Goal: Navigation & Orientation: Understand site structure

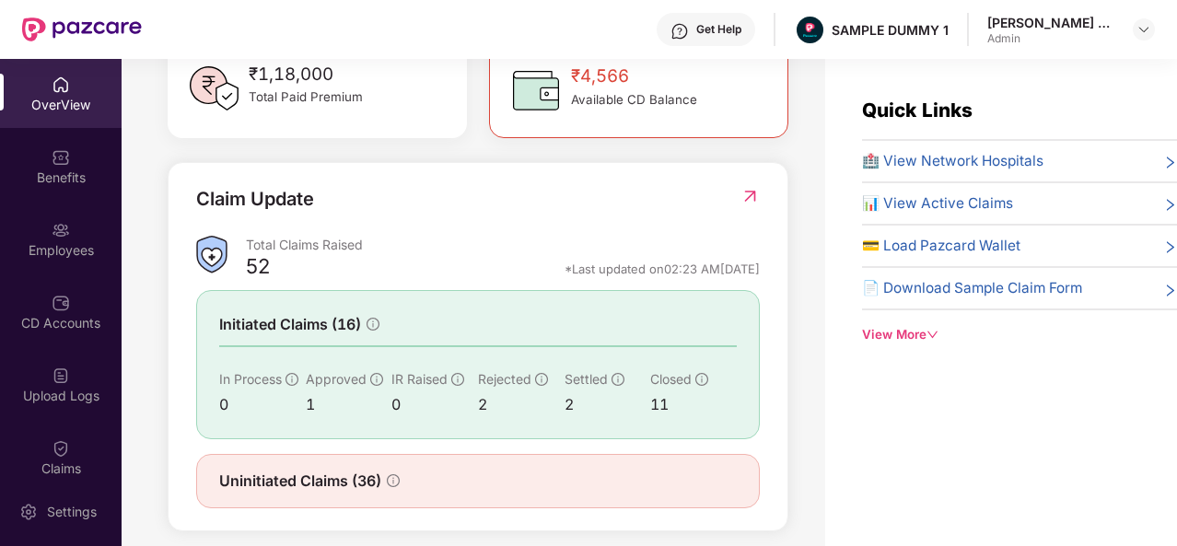
scroll to position [565, 0]
click at [848, 478] on div "Quick Links 🏥 View Network Hospitals 📊 View Active Claims 💳 Load Pazcard Wallet…" at bounding box center [1001, 332] width 352 height 546
click at [72, 157] on div "Benefits" at bounding box center [61, 166] width 122 height 69
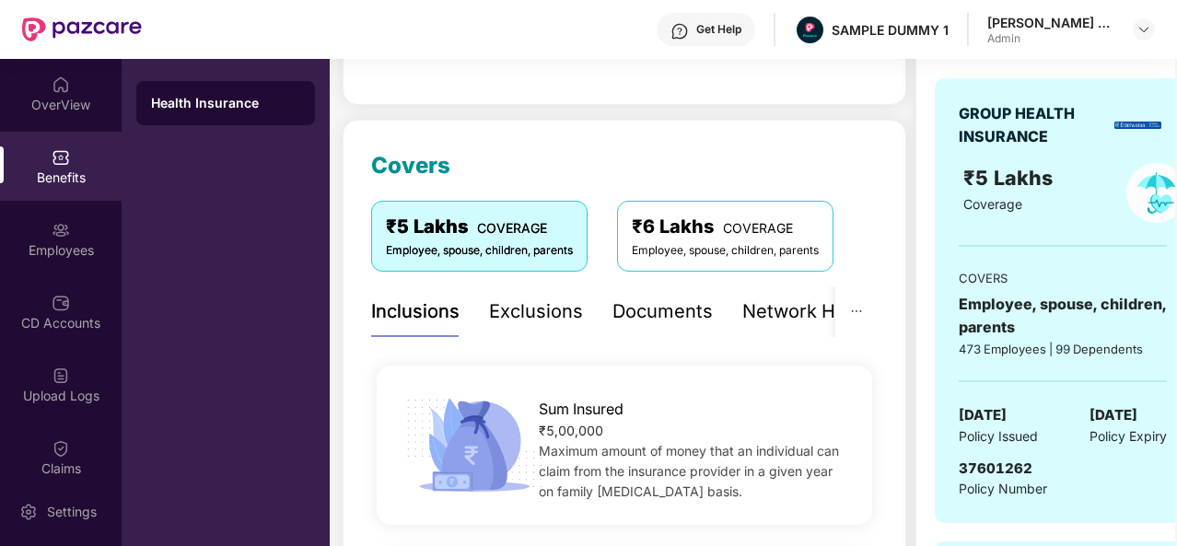
scroll to position [181, 0]
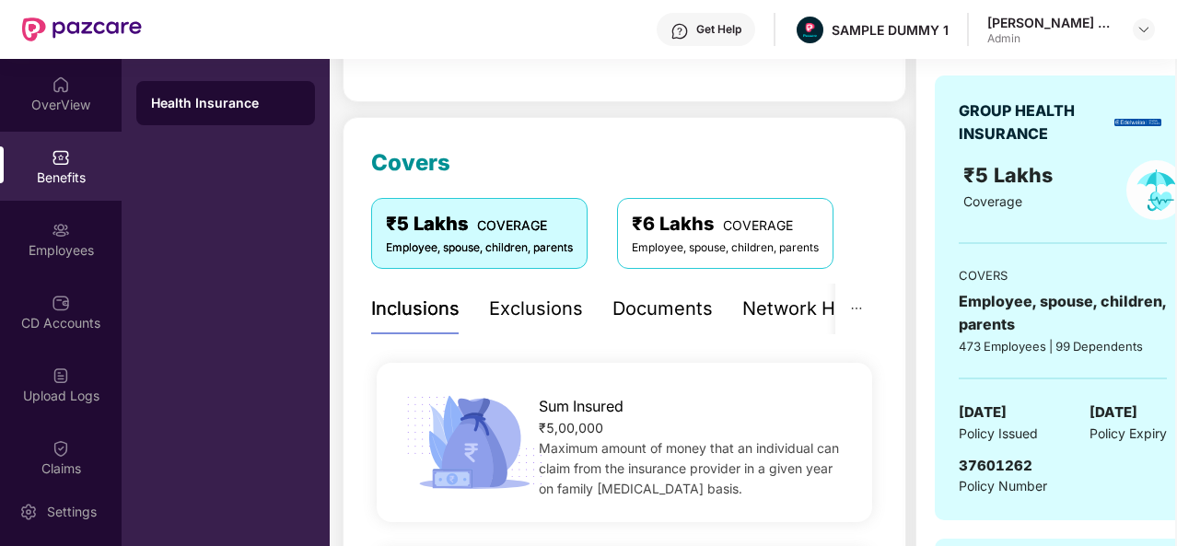
click at [792, 321] on div "Network Hospitals" at bounding box center [823, 309] width 161 height 29
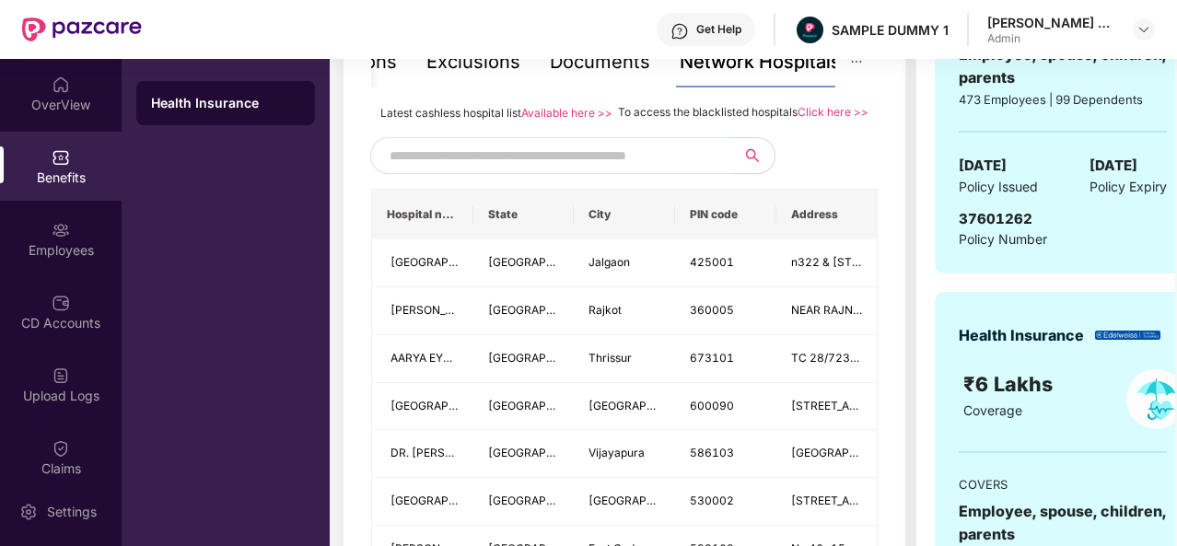
scroll to position [427, 0]
click at [628, 170] on input "text" at bounding box center [547, 157] width 315 height 28
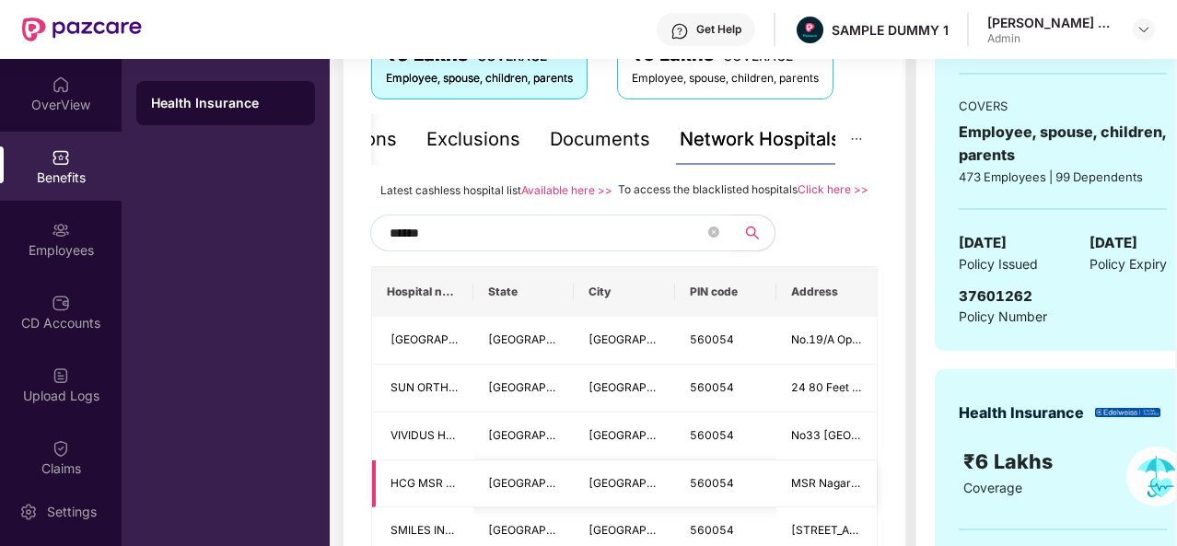
scroll to position [346, 0]
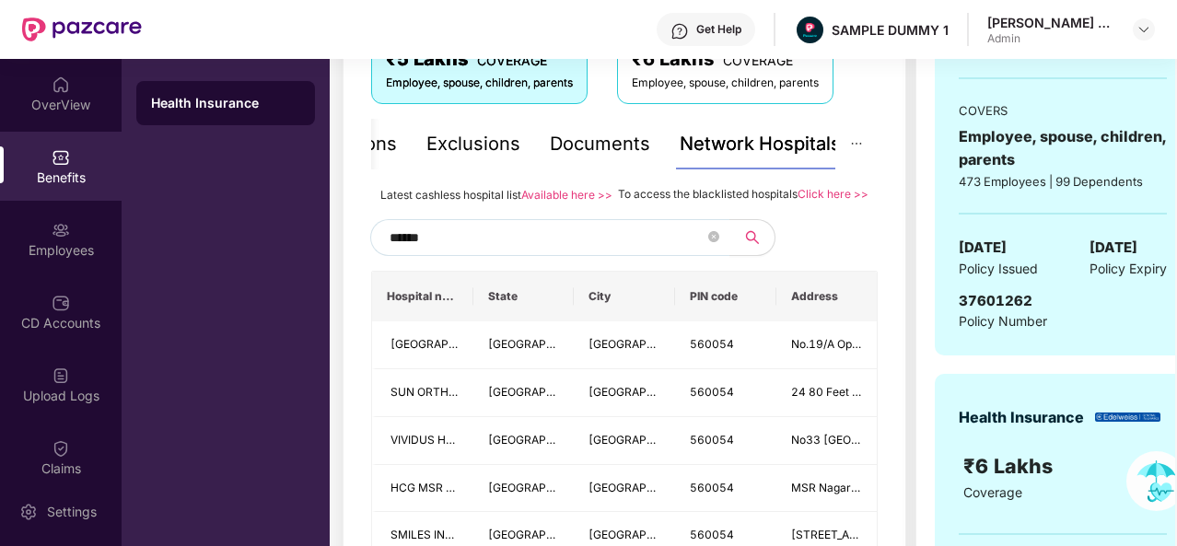
type input "******"
click at [606, 141] on div "Documents" at bounding box center [600, 144] width 100 height 29
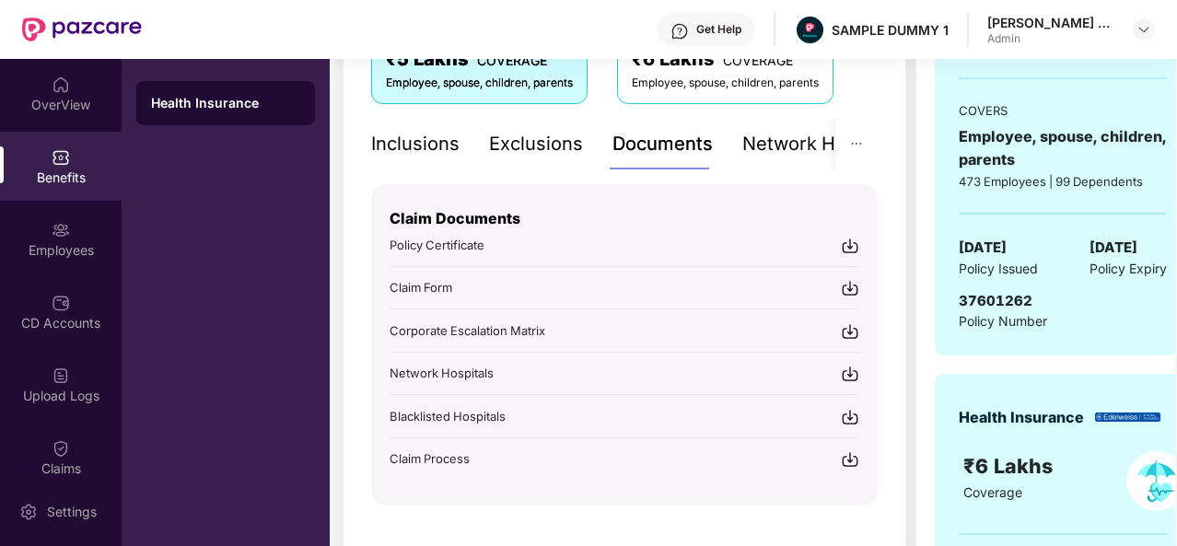
click at [409, 148] on div "Inclusions" at bounding box center [415, 144] width 88 height 29
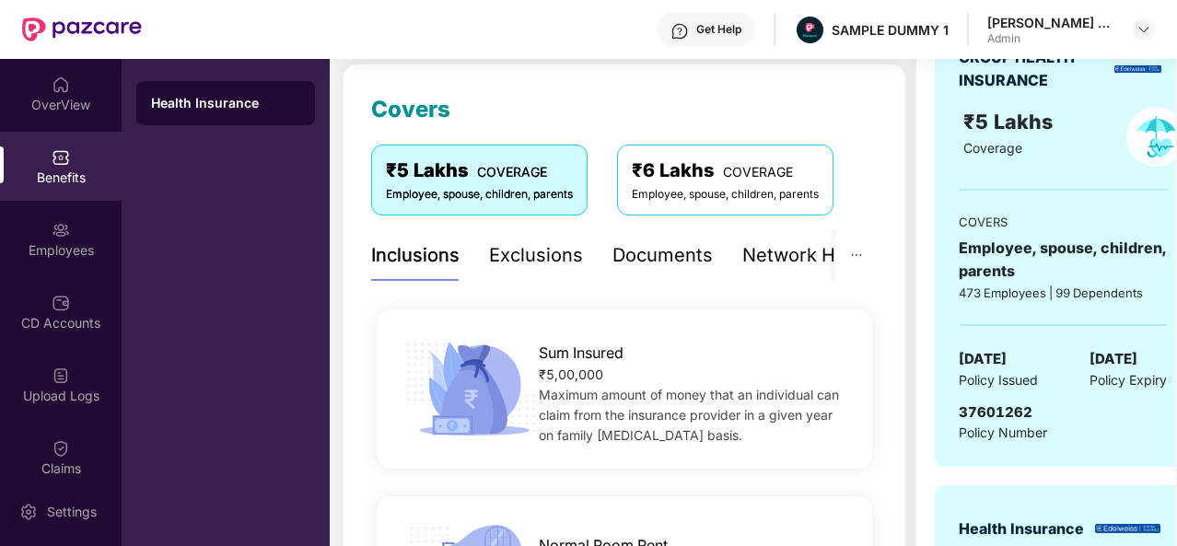
scroll to position [234, 0]
click at [549, 265] on div "Exclusions" at bounding box center [536, 256] width 94 height 29
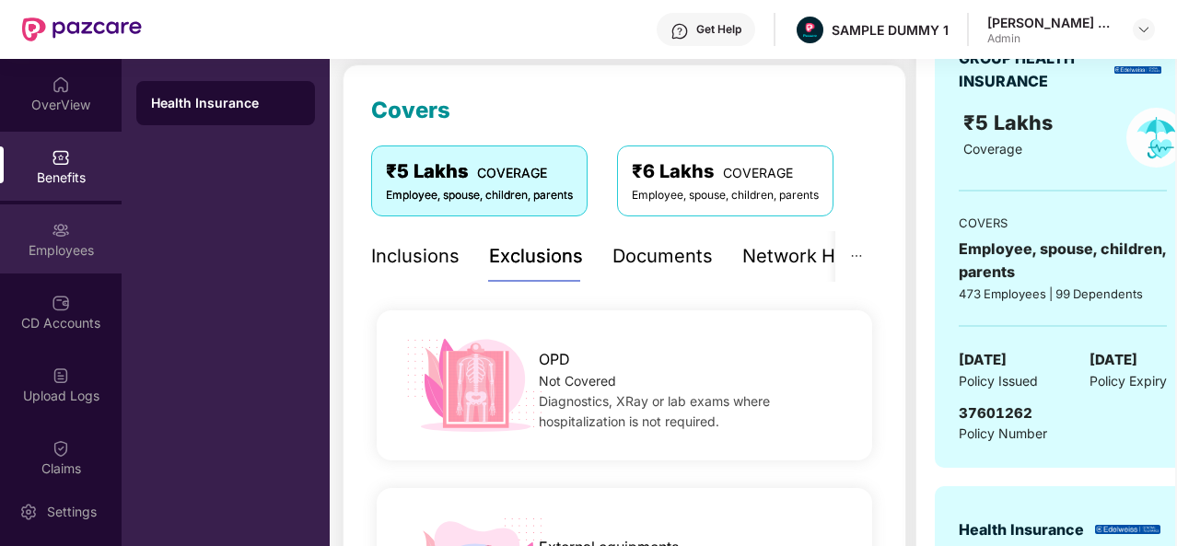
click at [64, 239] on img at bounding box center [61, 230] width 18 height 18
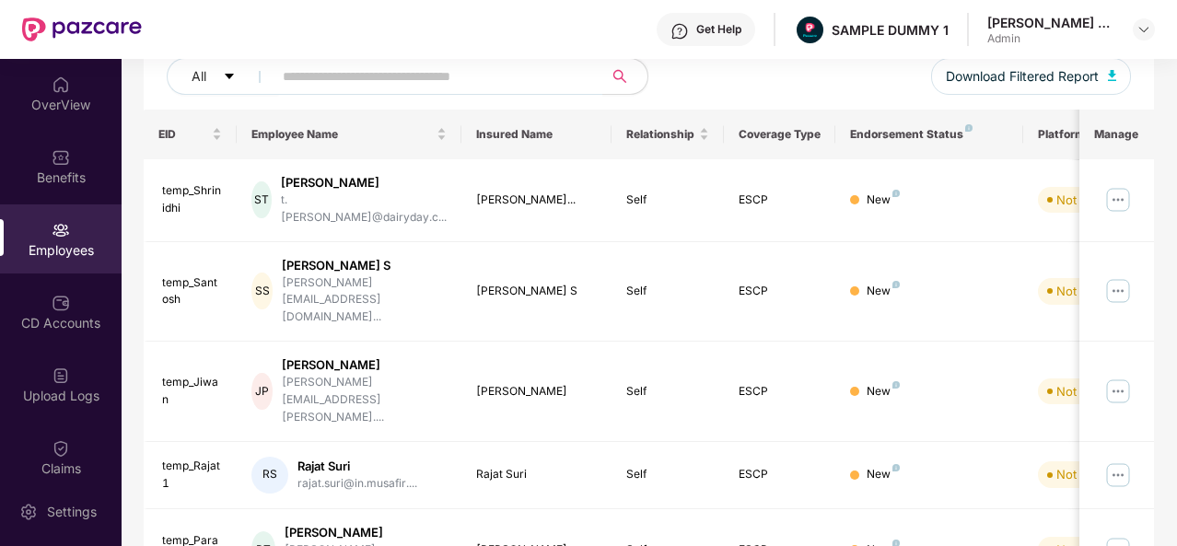
scroll to position [0, 0]
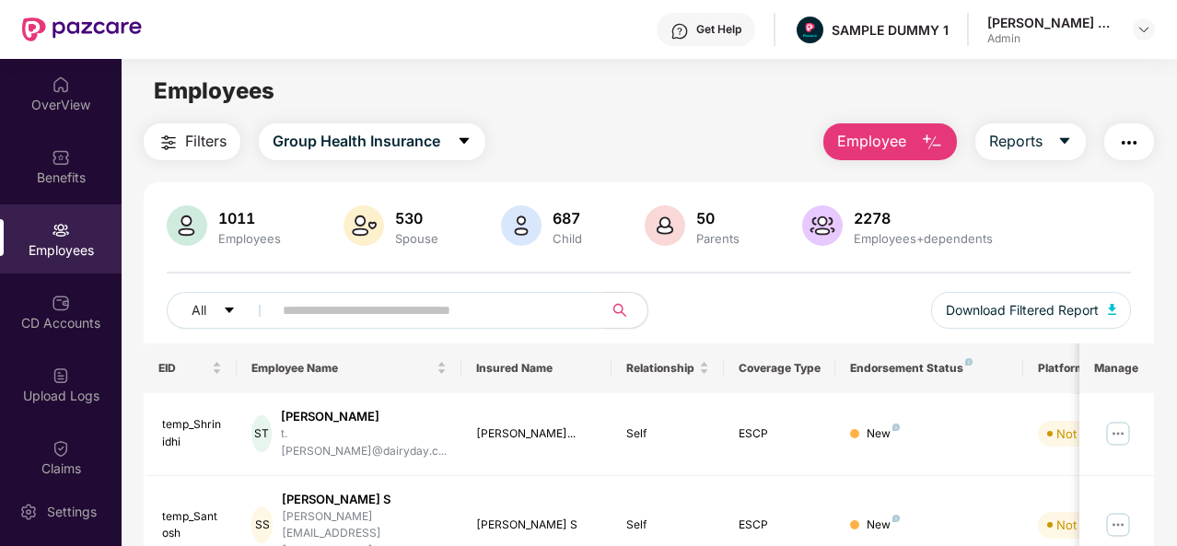
click at [915, 139] on button "Employee" at bounding box center [891, 141] width 134 height 37
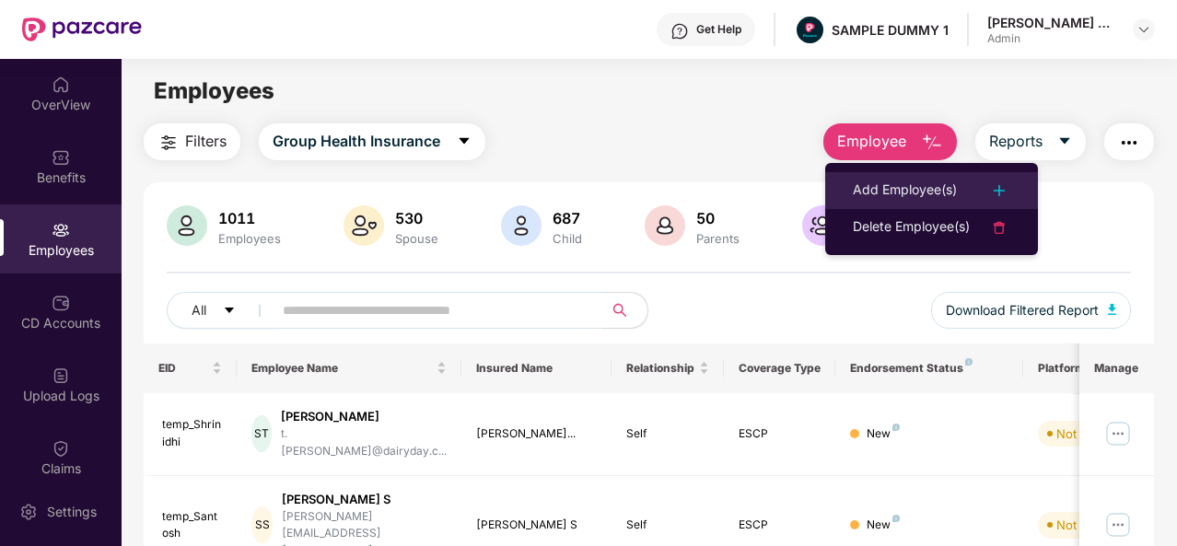
click at [897, 193] on div "Add Employee(s)" at bounding box center [905, 191] width 104 height 22
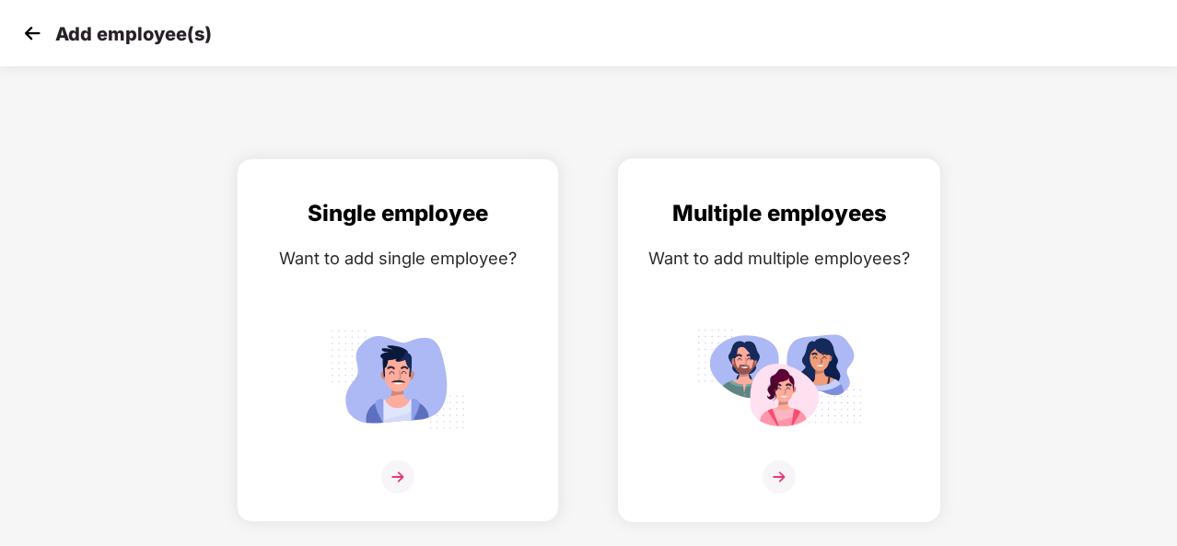
click at [770, 471] on img at bounding box center [779, 477] width 33 height 33
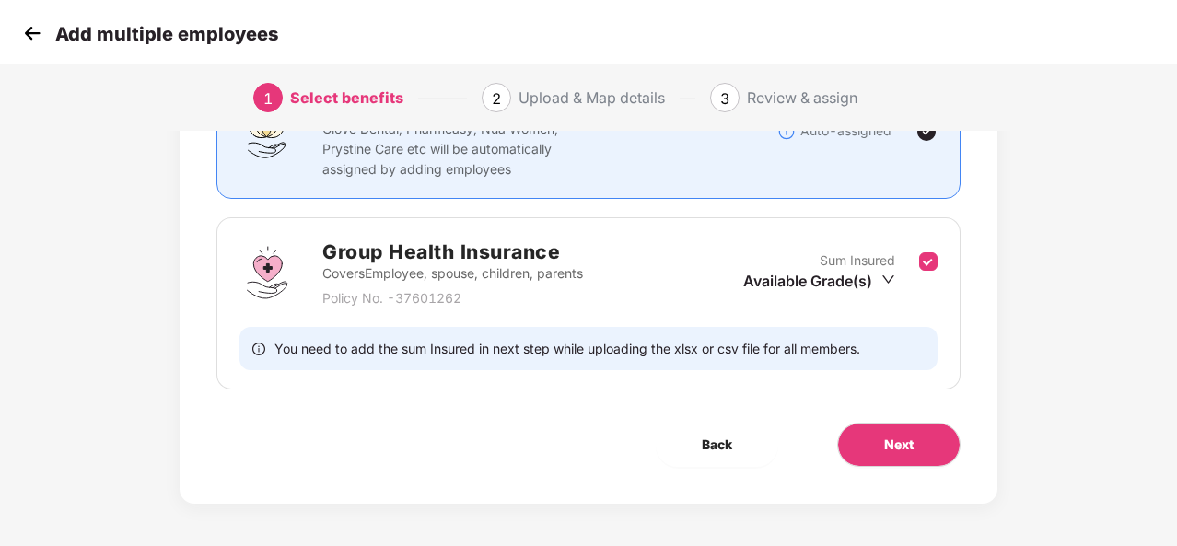
scroll to position [190, 0]
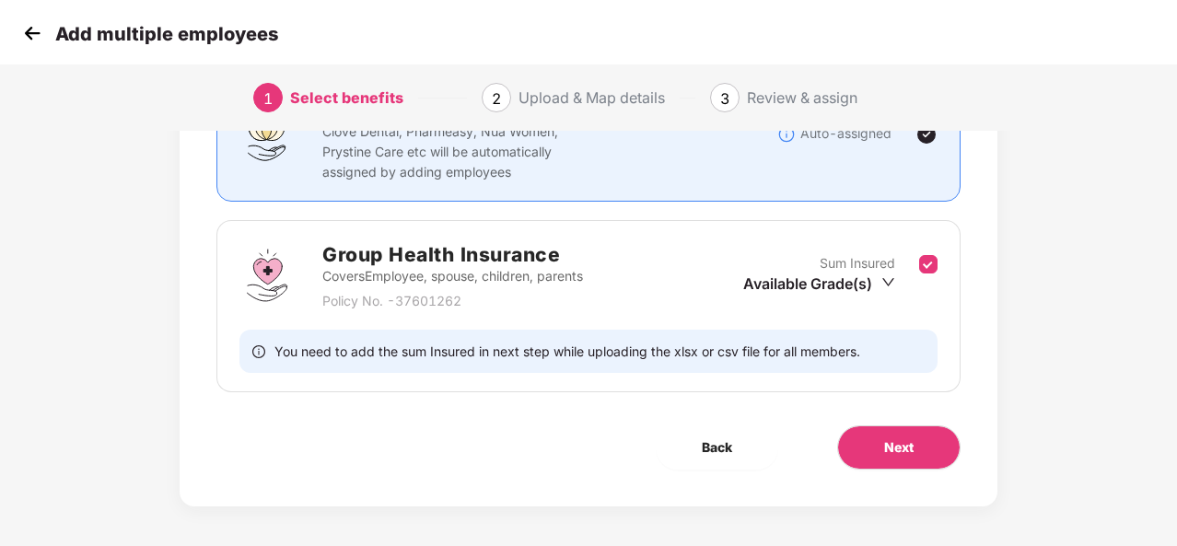
click at [22, 36] on img at bounding box center [32, 33] width 28 height 28
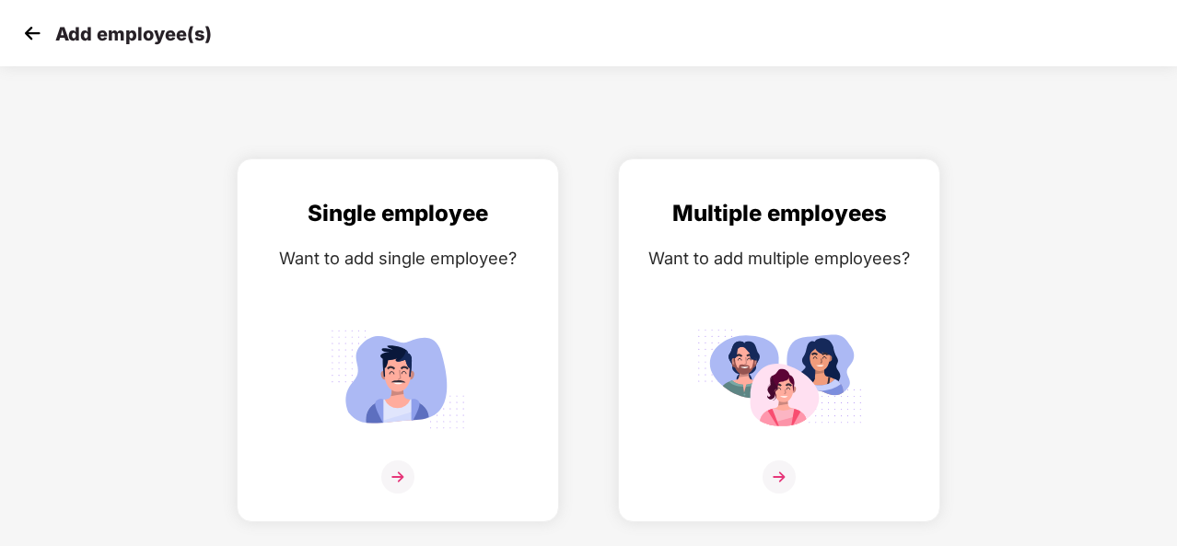
click at [22, 36] on img at bounding box center [32, 33] width 28 height 28
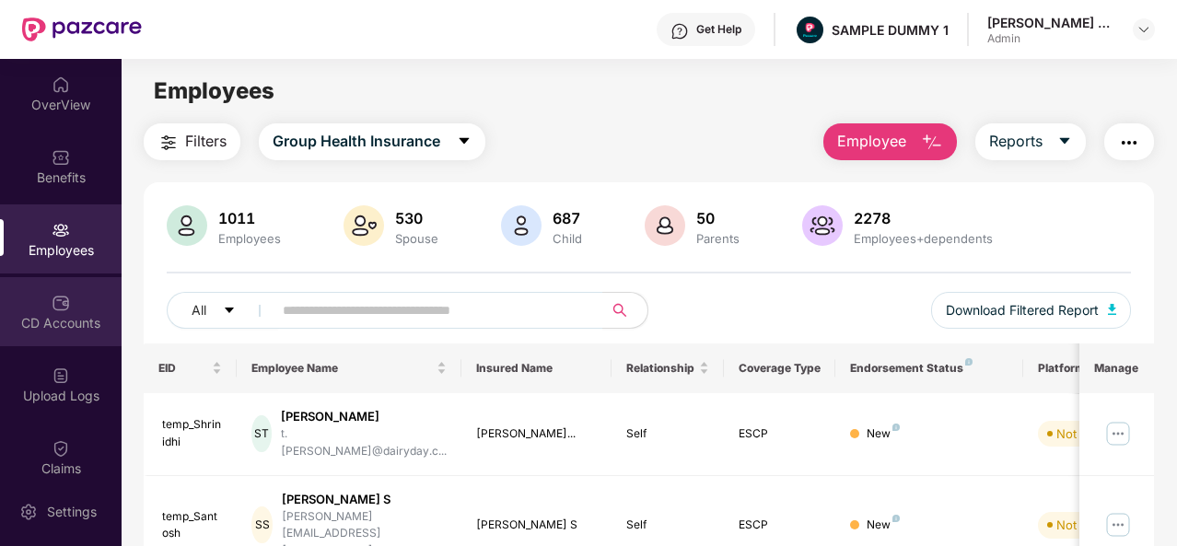
click at [64, 318] on div "CD Accounts" at bounding box center [61, 323] width 122 height 18
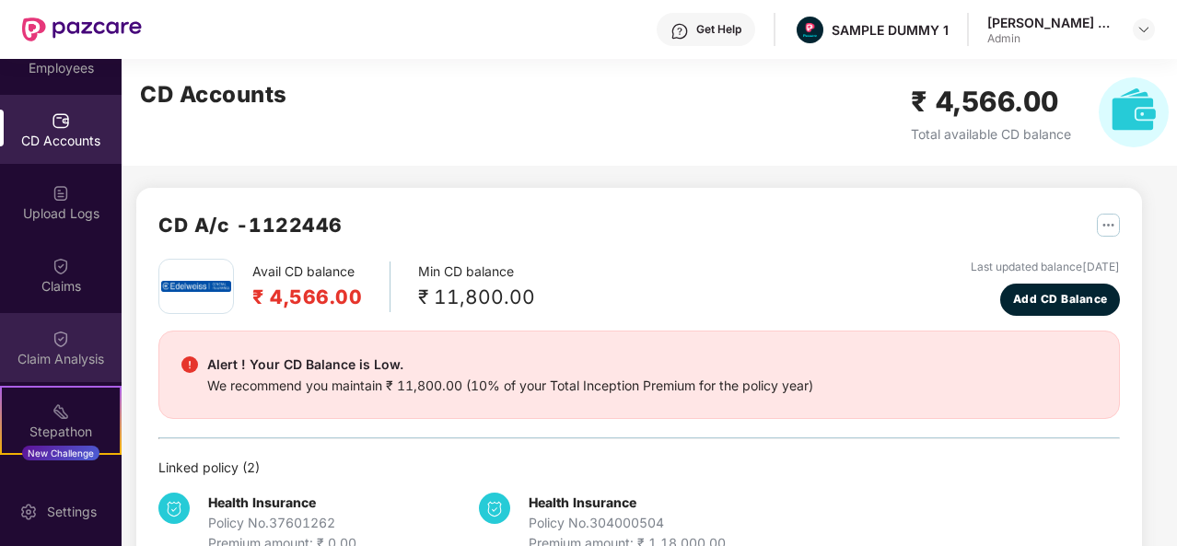
scroll to position [230, 0]
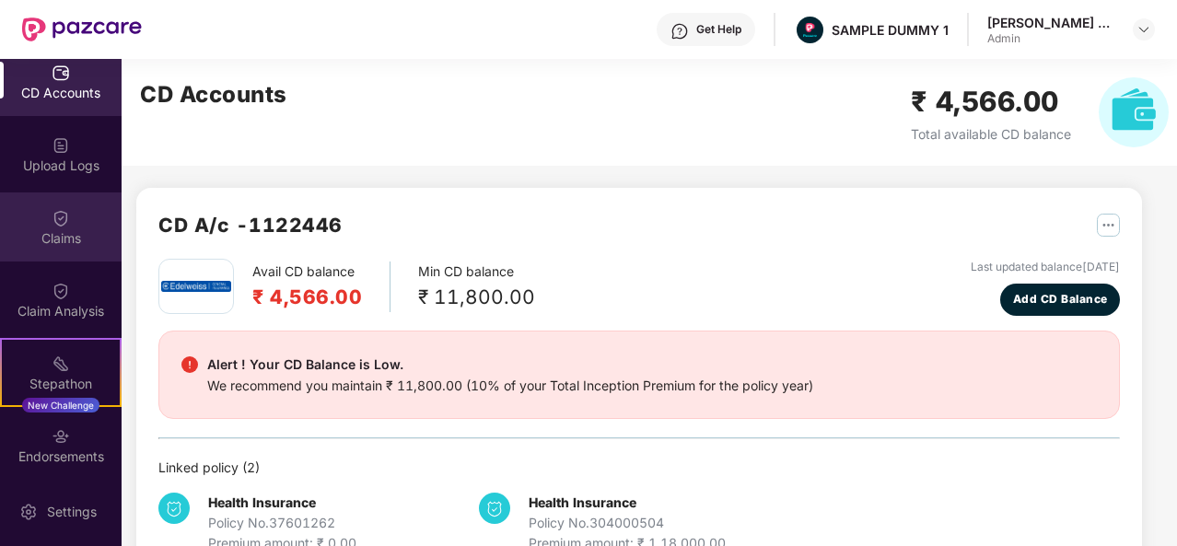
click at [61, 216] on img at bounding box center [61, 218] width 18 height 18
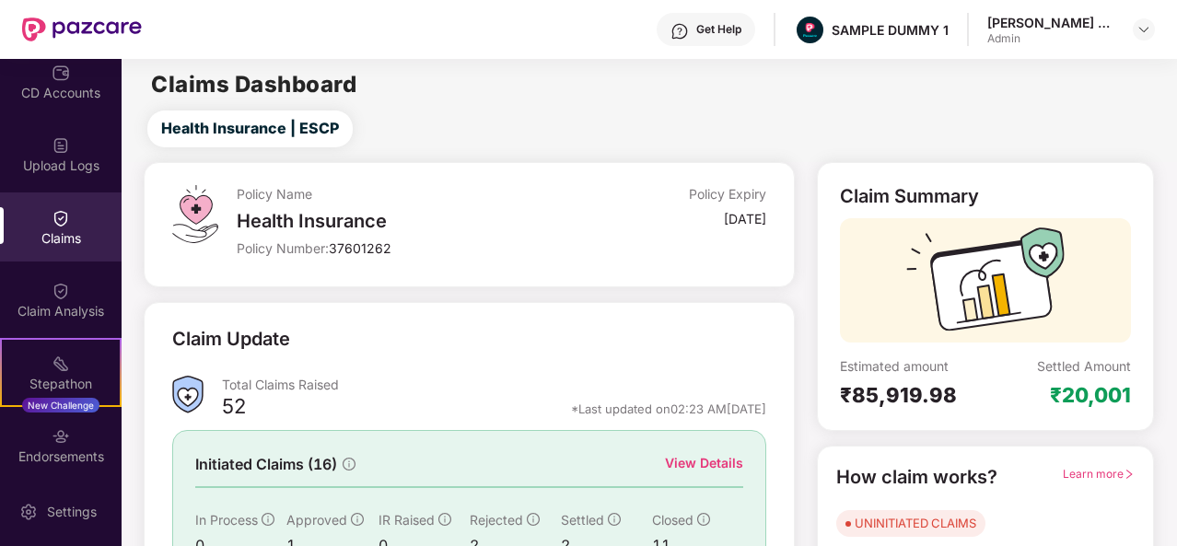
click at [702, 460] on div "View Details" at bounding box center [704, 463] width 78 height 20
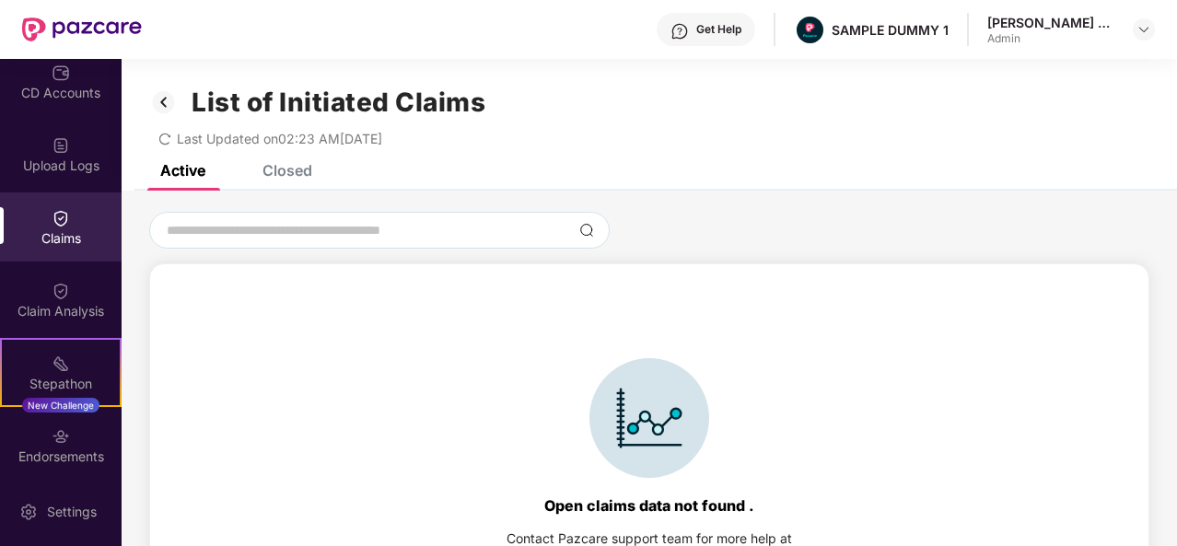
click at [297, 166] on div "Closed" at bounding box center [288, 170] width 50 height 18
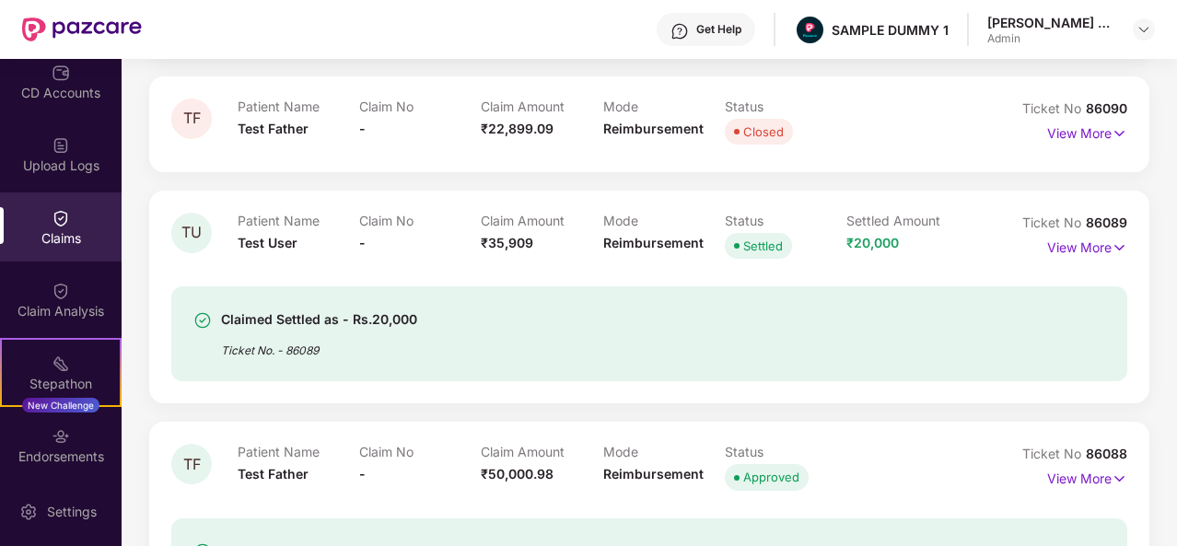
scroll to position [1247, 0]
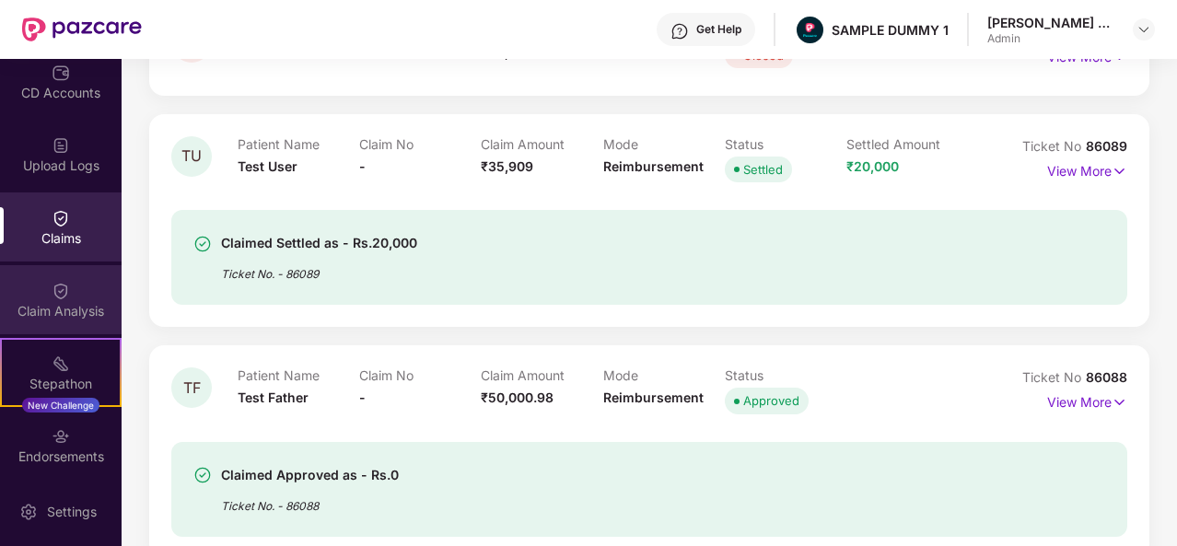
click at [40, 302] on div "Claim Analysis" at bounding box center [61, 311] width 122 height 18
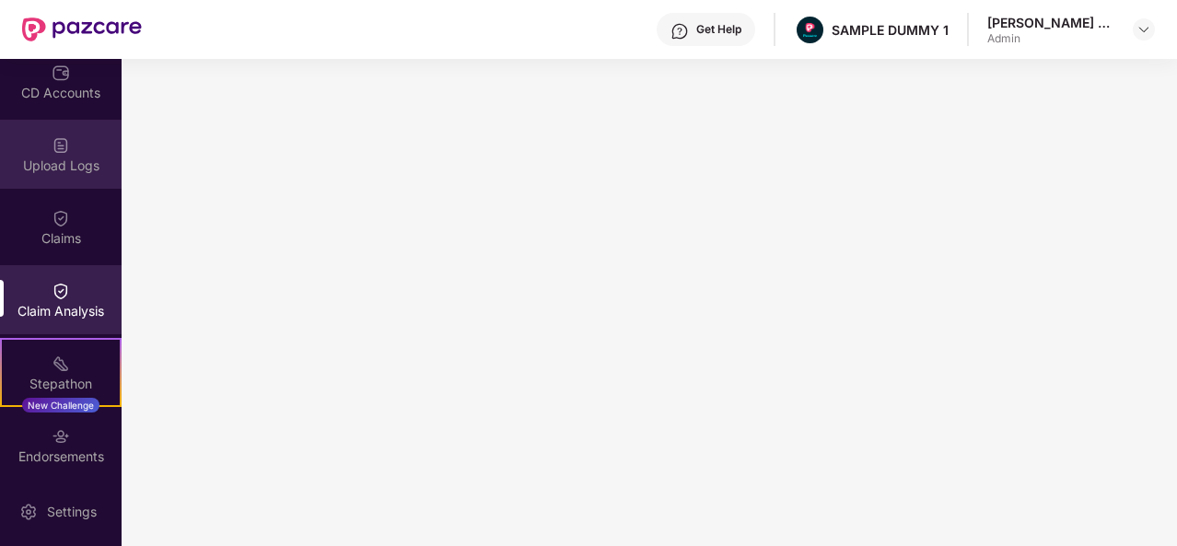
scroll to position [0, 0]
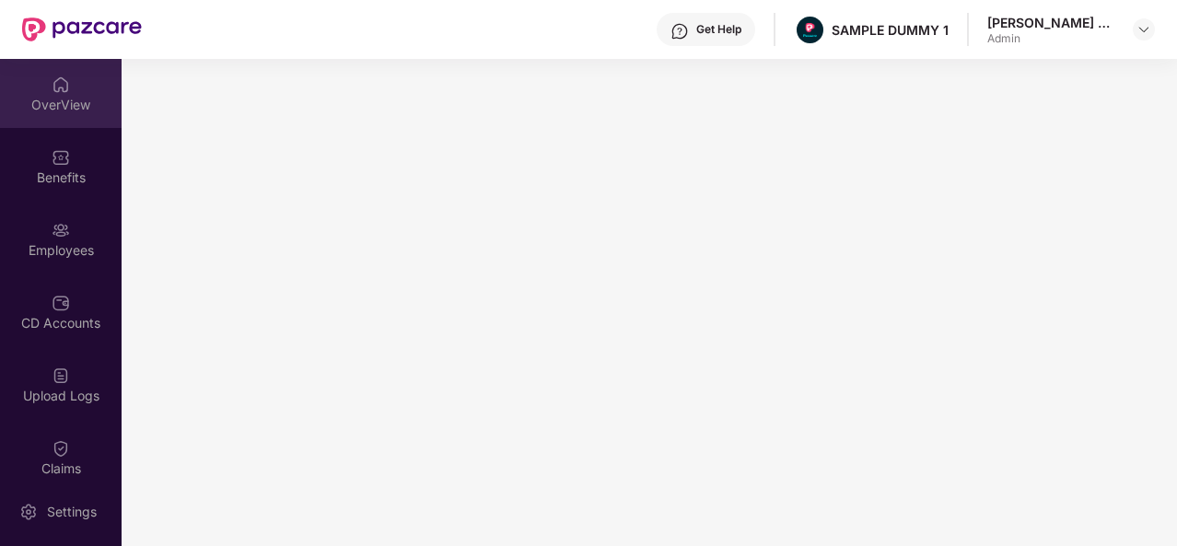
click at [51, 94] on div "OverView" at bounding box center [61, 93] width 122 height 69
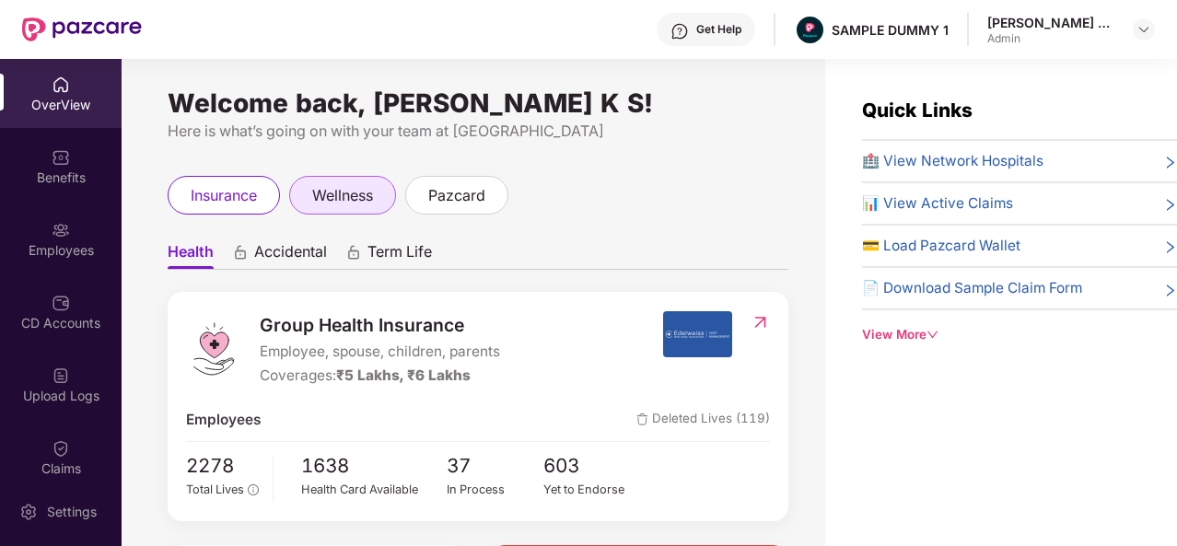
click at [366, 206] on span "wellness" at bounding box center [342, 195] width 61 height 23
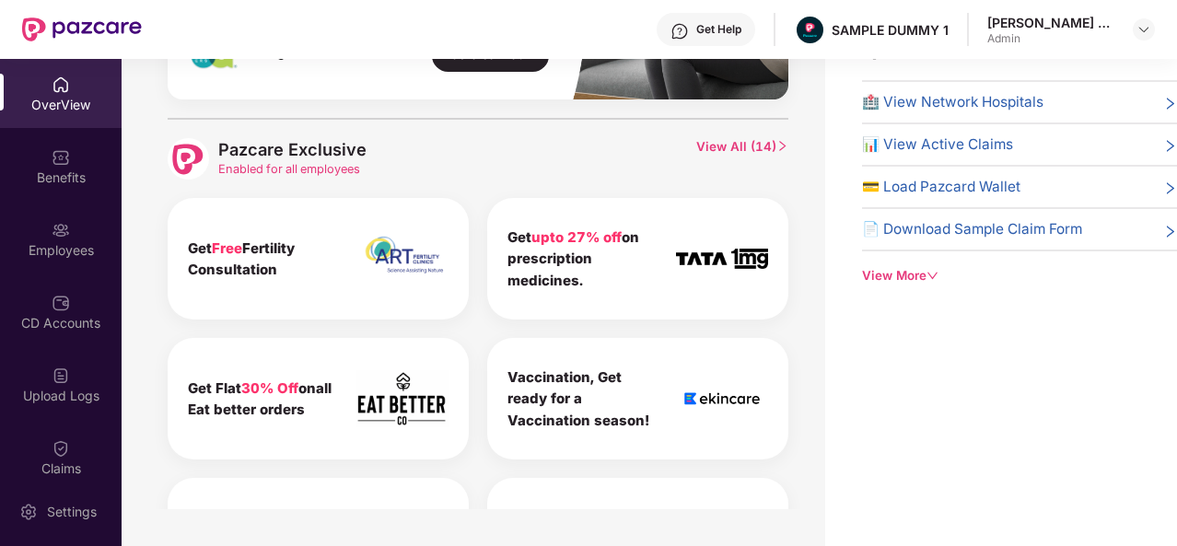
scroll to position [803, 0]
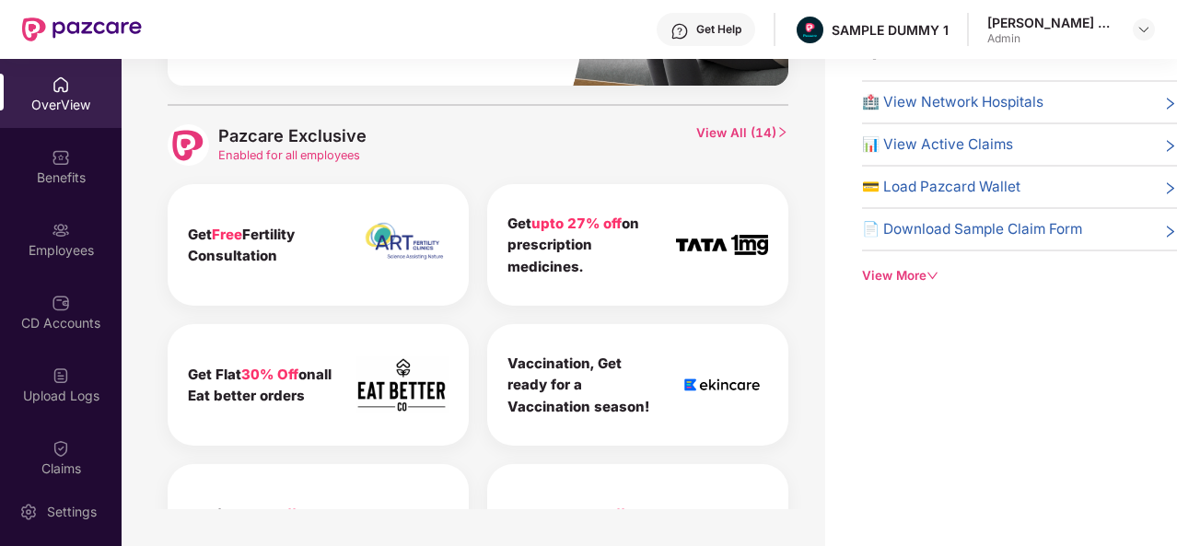
click at [723, 130] on span "View All ( 14 )" at bounding box center [742, 144] width 92 height 41
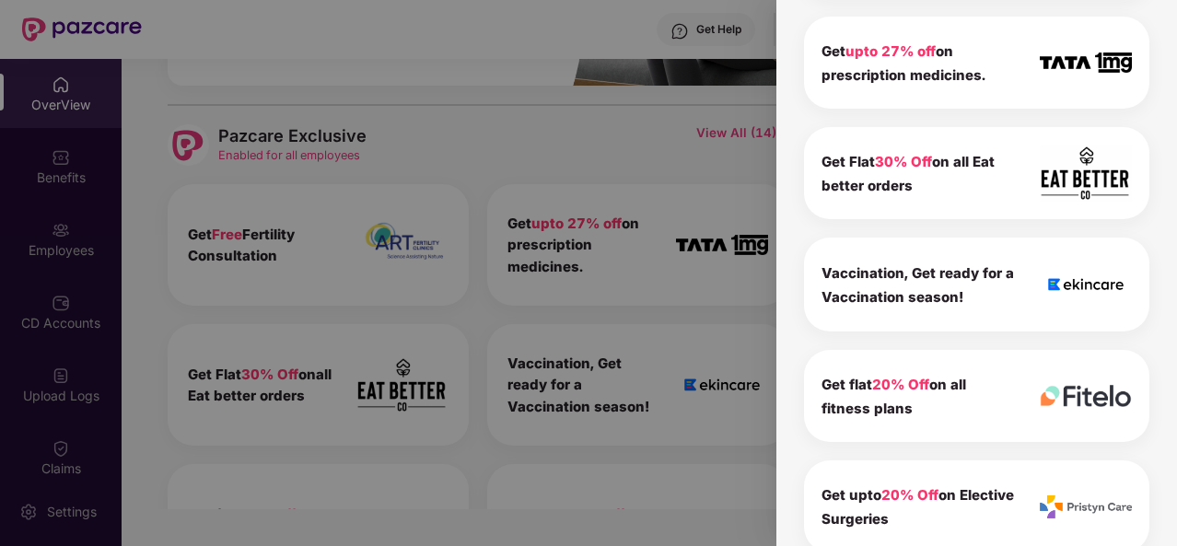
scroll to position [0, 0]
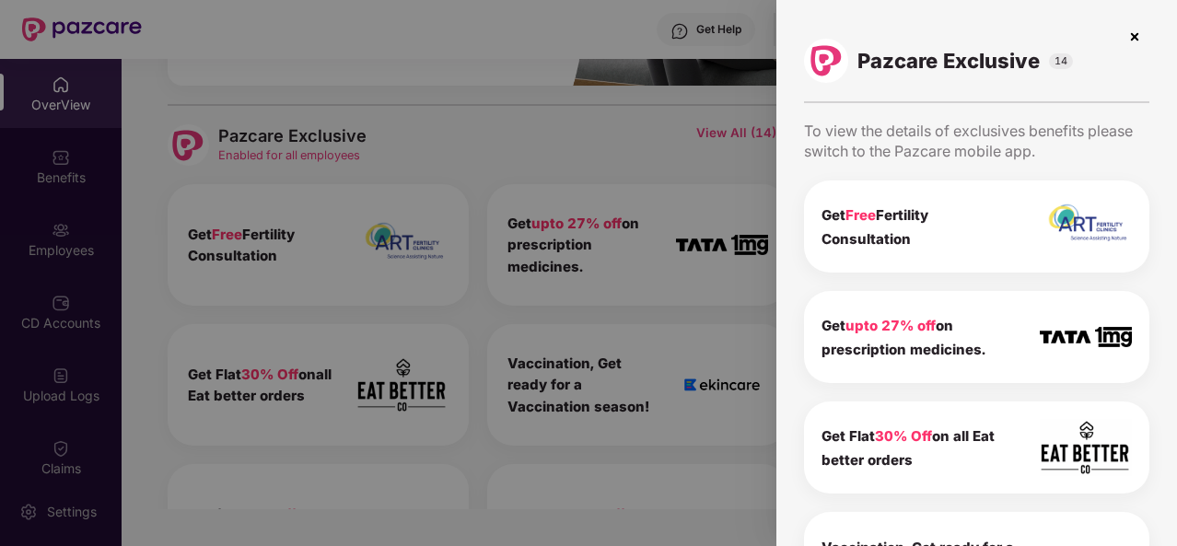
click at [1133, 38] on img at bounding box center [1134, 36] width 29 height 29
